Goal: Task Accomplishment & Management: Manage account settings

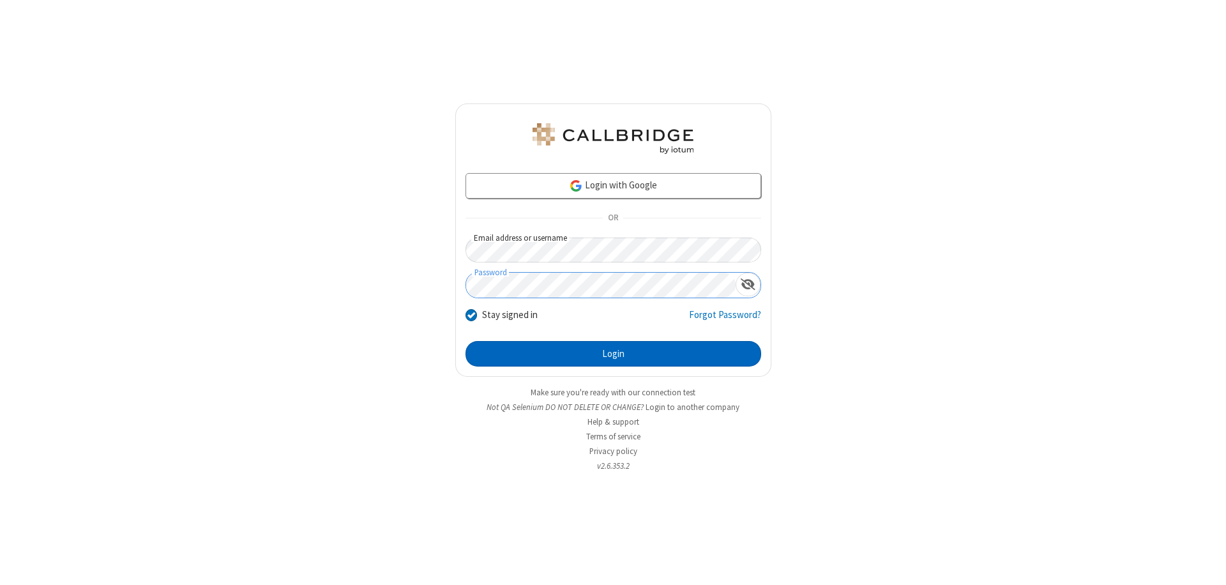
click at [613, 354] on button "Login" at bounding box center [614, 354] width 296 height 26
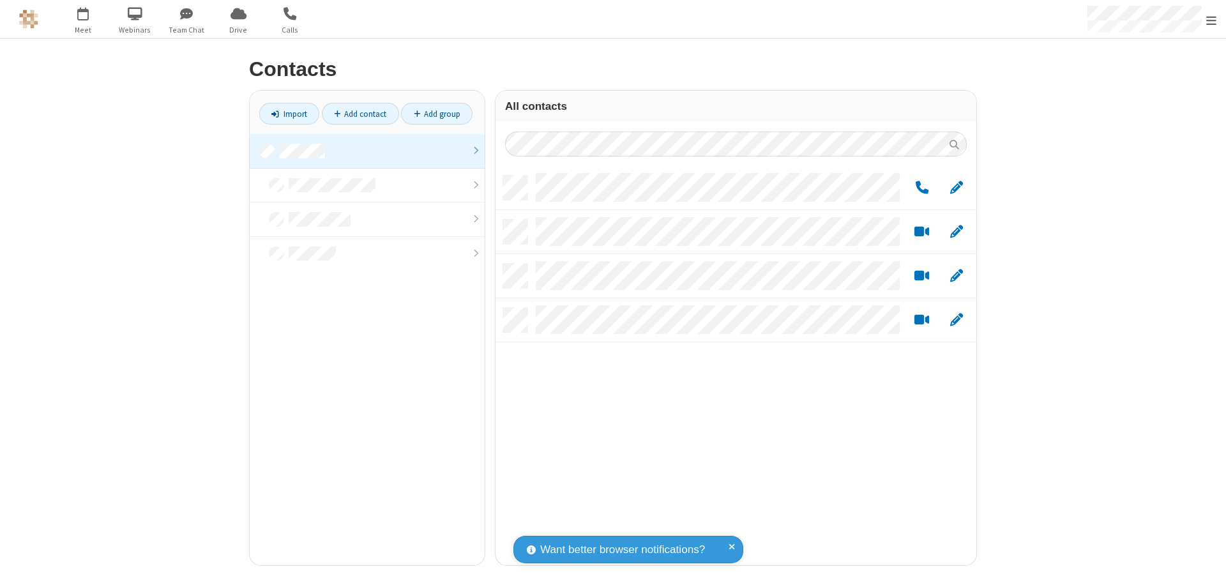
click at [367, 151] on link at bounding box center [367, 151] width 235 height 34
click at [437, 114] on link "Add group" at bounding box center [437, 114] width 72 height 22
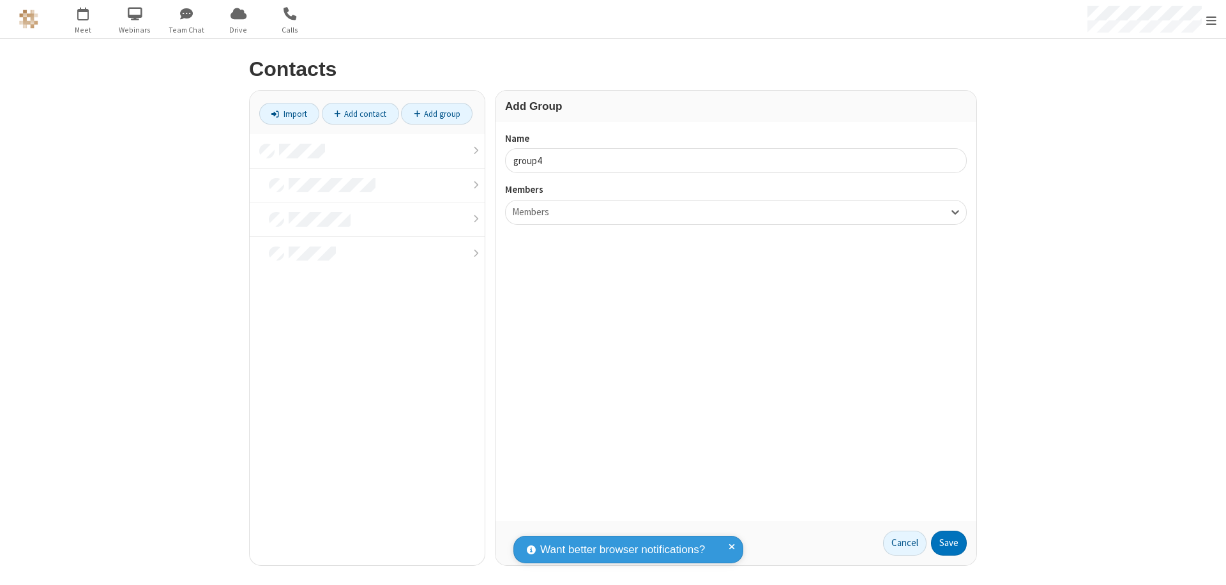
type input "group4"
type input "name20"
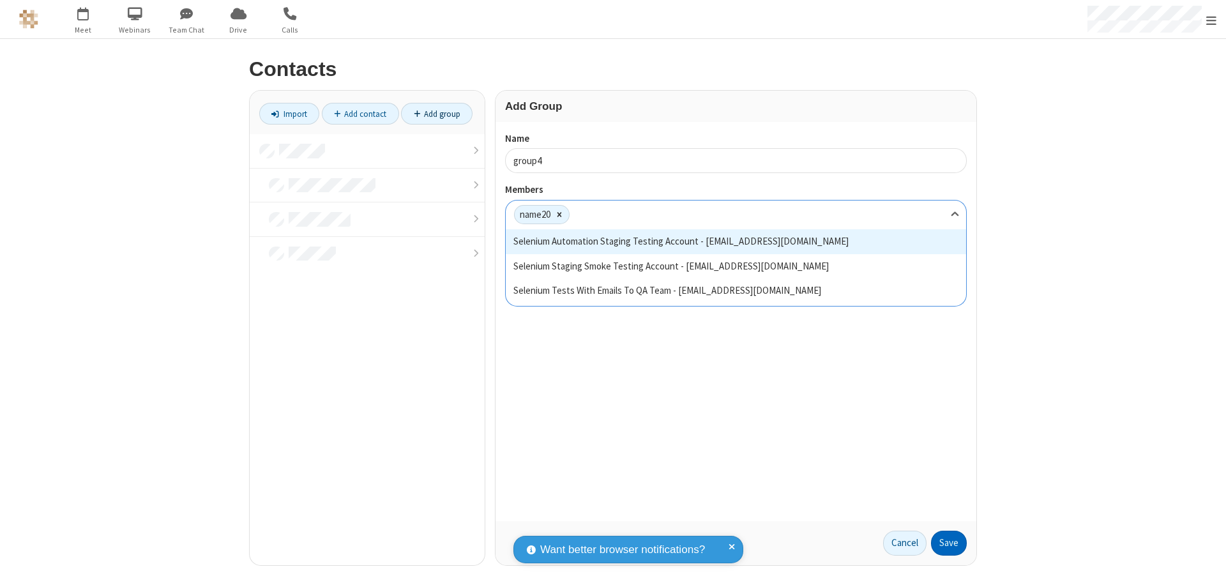
click at [949, 543] on button "Save" at bounding box center [949, 544] width 36 height 26
click at [360, 114] on link "Add contact" at bounding box center [360, 114] width 77 height 22
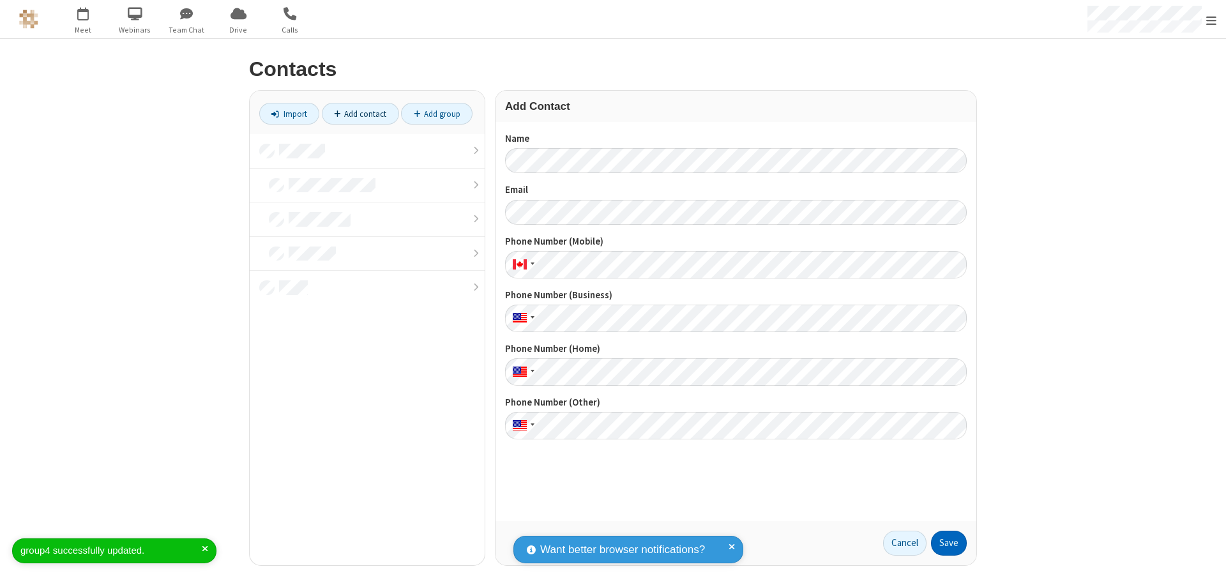
click at [949, 543] on button "Save" at bounding box center [949, 544] width 36 height 26
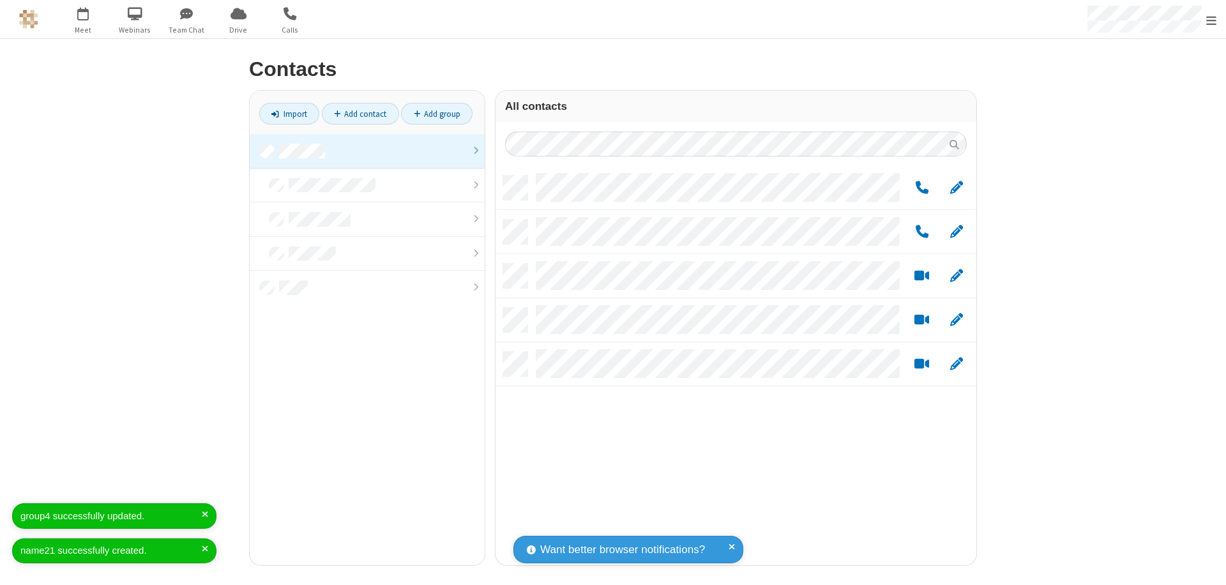
scroll to position [390, 471]
